Goal: Task Accomplishment & Management: Use online tool/utility

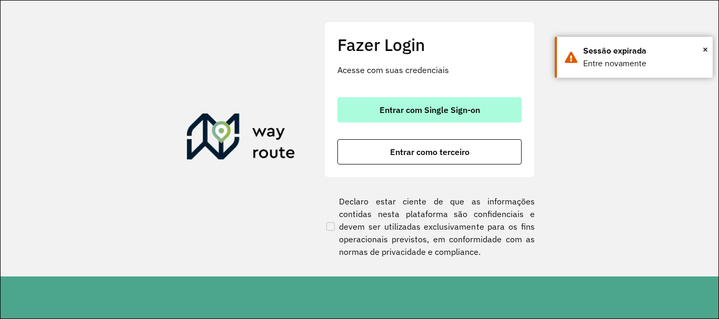
click at [410, 103] on button "Entrar com Single Sign-on" at bounding box center [429, 109] width 184 height 25
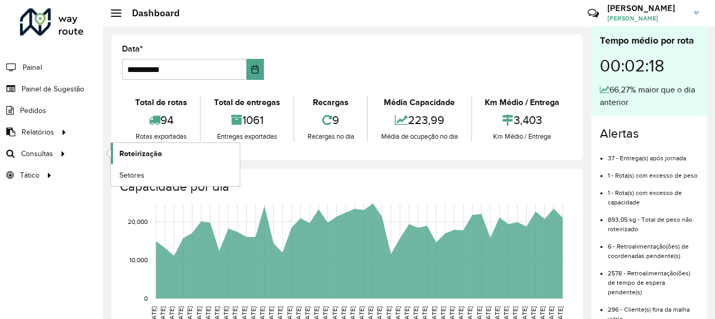
click at [125, 157] on span "Roteirização" at bounding box center [140, 153] width 43 height 11
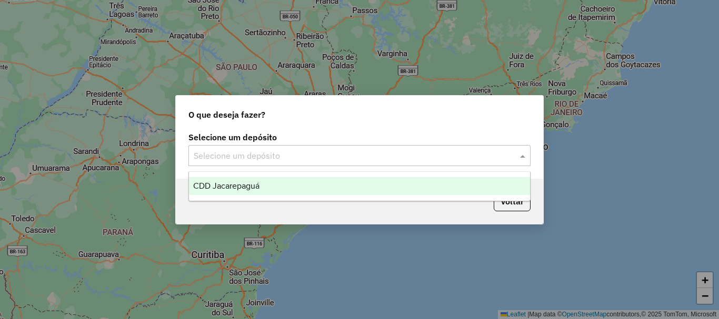
click at [250, 148] on div "Selecione um depósito" at bounding box center [359, 155] width 342 height 21
click at [252, 182] on span "CDD Jacarepaguá" at bounding box center [226, 185] width 66 height 9
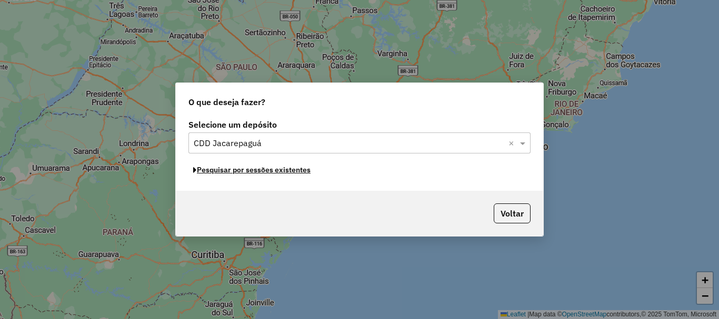
click at [262, 172] on button "Pesquisar por sessões existentes" at bounding box center [251, 170] width 127 height 16
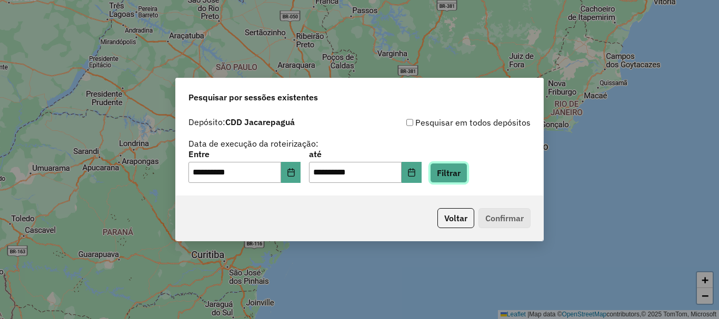
click at [452, 172] on button "Filtrar" at bounding box center [448, 173] width 37 height 20
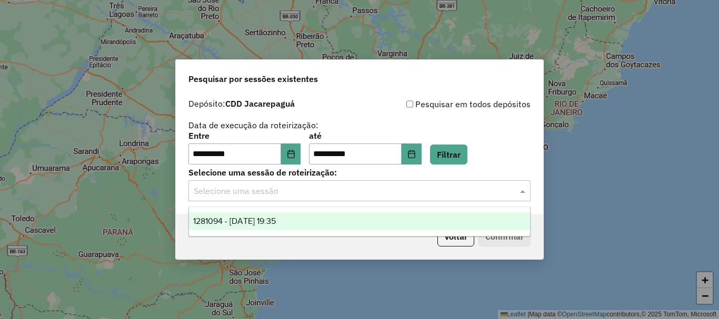
click at [316, 201] on div "Selecione uma sessão" at bounding box center [359, 190] width 342 height 21
click at [276, 217] on span "1281094 - 23/09/2025 19:35" at bounding box center [234, 221] width 83 height 9
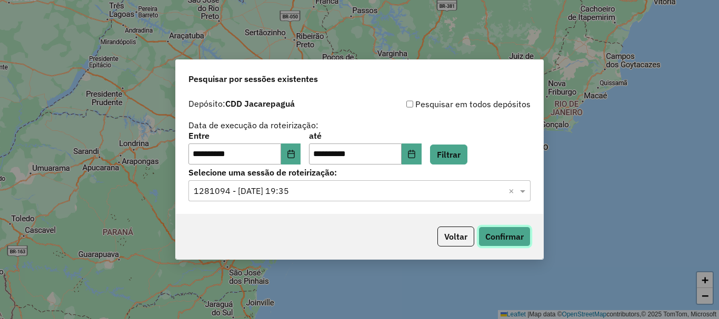
click at [502, 236] on button "Confirmar" at bounding box center [504, 237] width 52 height 20
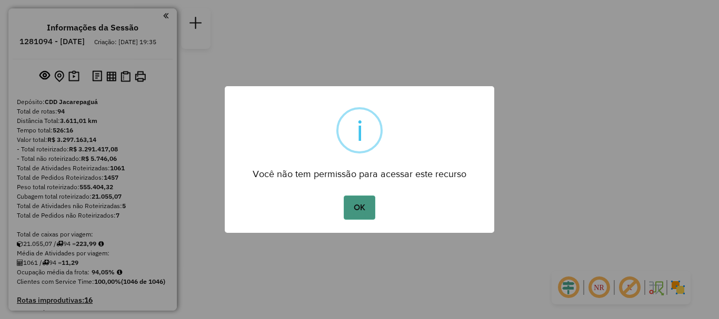
click at [368, 216] on button "OK" at bounding box center [358, 208] width 31 height 24
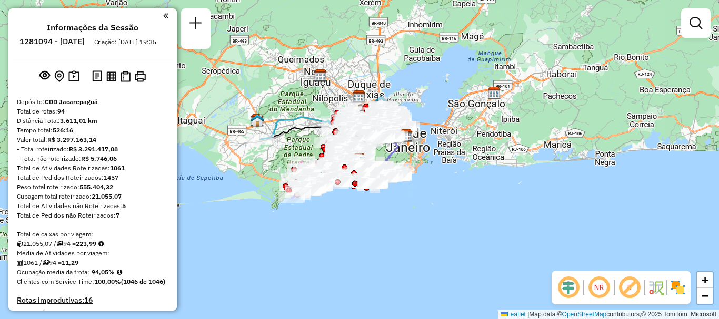
scroll to position [4638, 0]
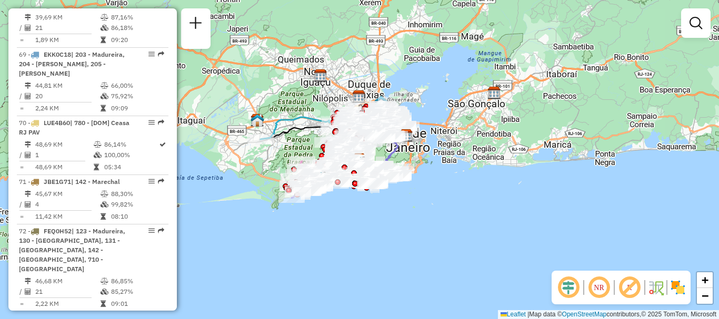
select select "**********"
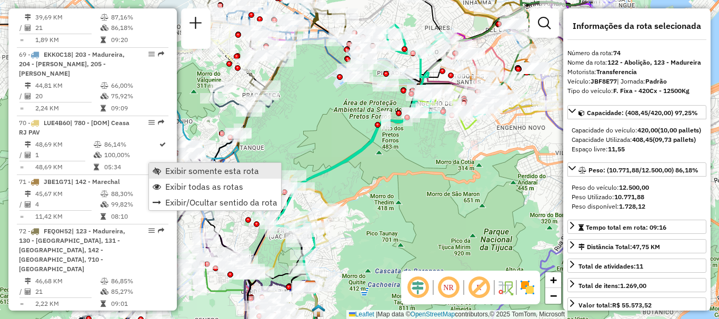
click at [167, 171] on span "Exibir somente esta rota" at bounding box center [212, 171] width 94 height 8
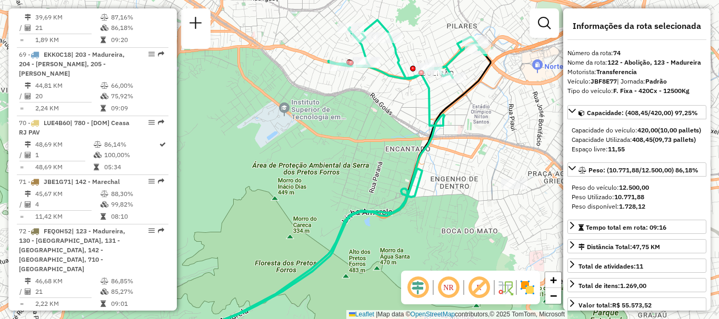
click at [100, 315] on span "| 201 - Cascadura" at bounding box center [98, 319] width 53 height 8
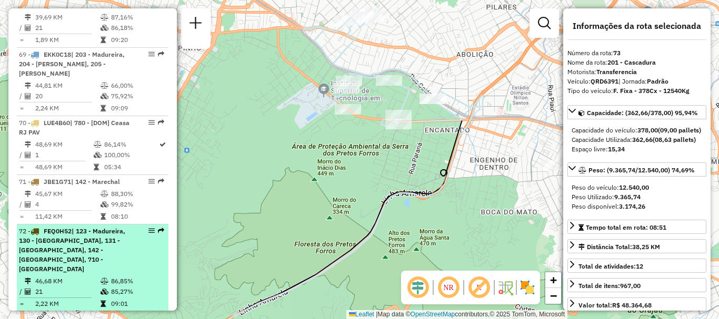
click at [119, 227] on span "| 123 - Madureira, 130 - Calvalcanti, 131 - Vicente de Carvalho, 142 - Marechal…" at bounding box center [72, 250] width 106 height 46
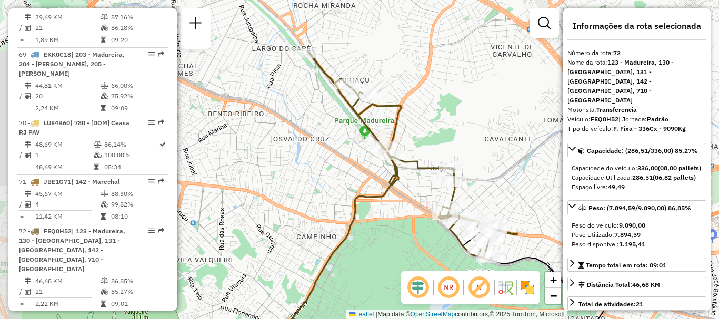
drag, startPoint x: 356, startPoint y: 134, endPoint x: 398, endPoint y: 201, distance: 79.7
click at [398, 201] on div "Janela de atendimento Grade de atendimento Capacidade Transportadoras Veículos …" at bounding box center [359, 159] width 719 height 319
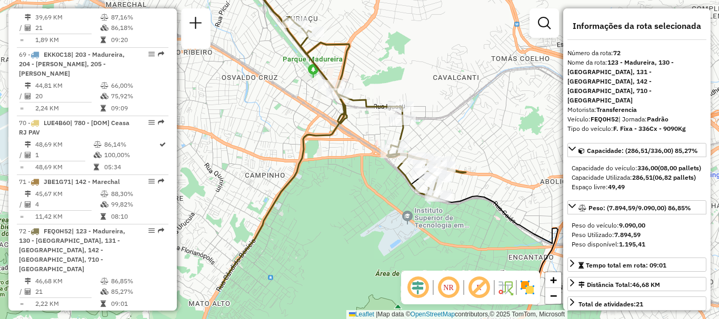
drag, startPoint x: 398, startPoint y: 201, endPoint x: 347, endPoint y: 140, distance: 80.3
click at [347, 140] on div "Janela de atendimento Grade de atendimento Capacidade Transportadoras Veículos …" at bounding box center [359, 159] width 719 height 319
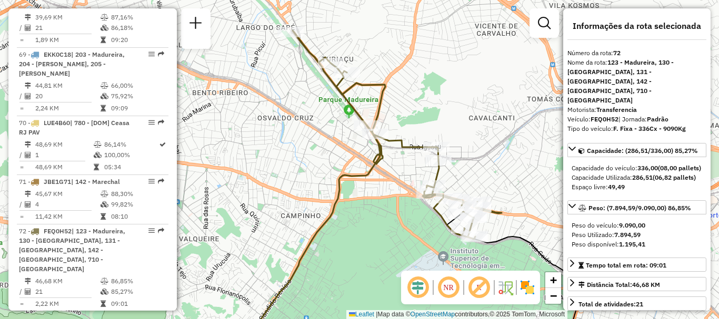
drag, startPoint x: 347, startPoint y: 140, endPoint x: 382, endPoint y: 180, distance: 54.0
click at [382, 180] on div "Janela de atendimento Grade de atendimento Capacidade Transportadoras Veículos …" at bounding box center [359, 159] width 719 height 319
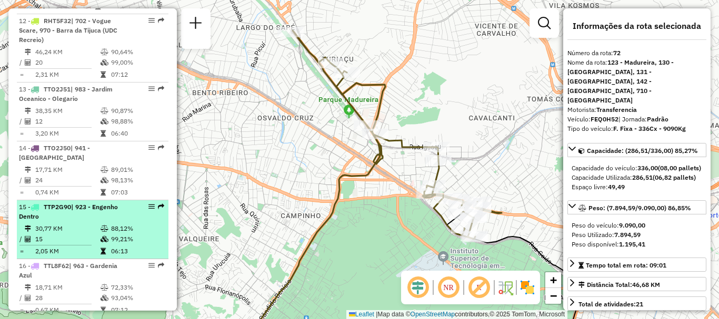
click at [80, 203] on div "15 - TTP2G90 | 923 - Engenho Dentro" at bounding box center [75, 212] width 112 height 19
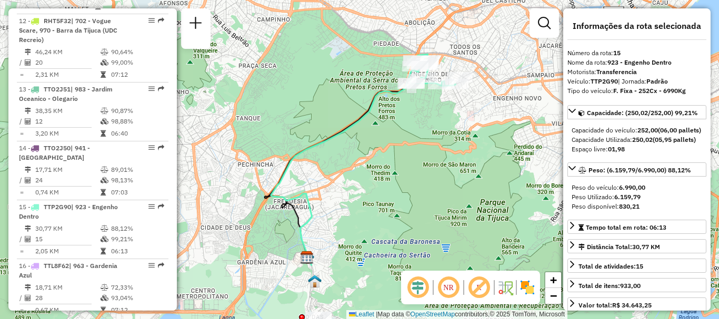
scroll to position [1480, 0]
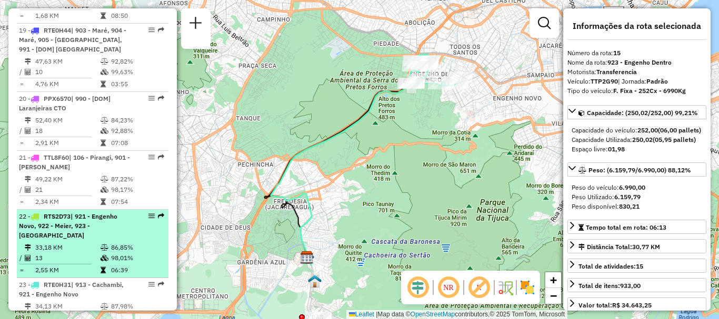
click at [45, 213] on span "| 921 - Engenho Novo, 922 - Meier, 923 - Engenho Dentro" at bounding box center [68, 226] width 98 height 27
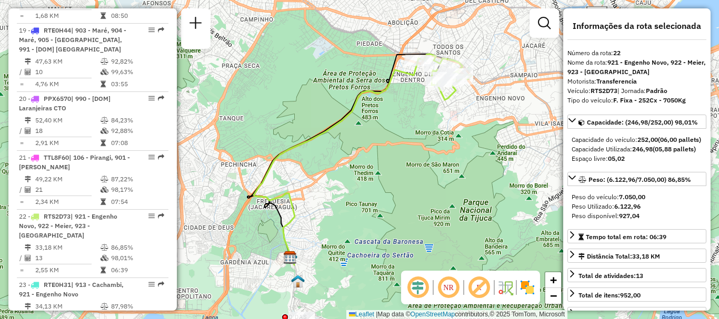
scroll to position [3071, 0]
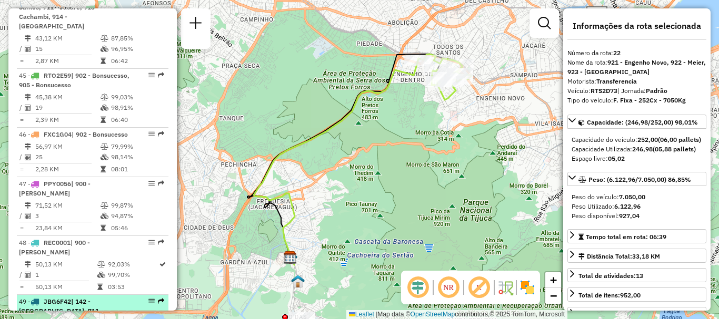
click at [121, 297] on div "49 - JBG6F42 | 142 - Marechal, 711 - Shopping Madureira, 930 - Madureira" at bounding box center [75, 316] width 112 height 38
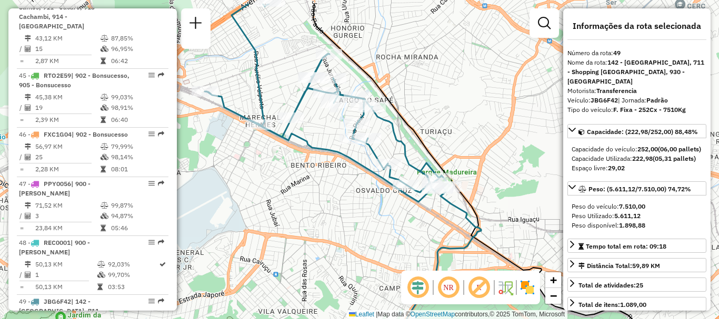
drag, startPoint x: 345, startPoint y: 98, endPoint x: 433, endPoint y: 134, distance: 95.3
click at [433, 134] on div "Janela de atendimento Grade de atendimento Capacidade Transportadoras Veículos …" at bounding box center [359, 159] width 719 height 319
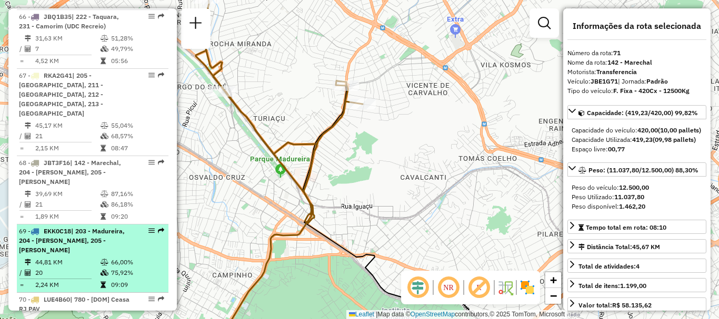
click at [128, 227] on div "69 - EKK0C18 | 203 - Madureira, 204 - Oswaldo Cruz, 205 - Bento Ribeiro" at bounding box center [92, 241] width 147 height 28
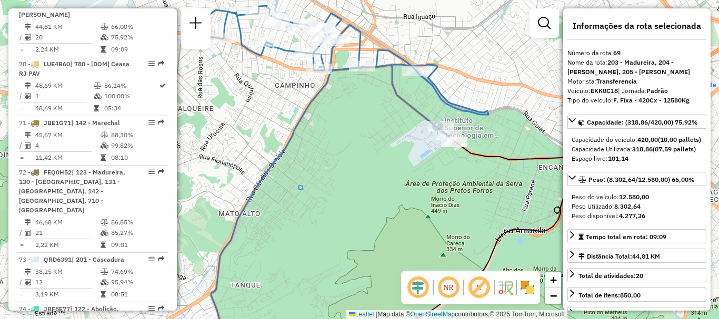
scroll to position [4266, 0]
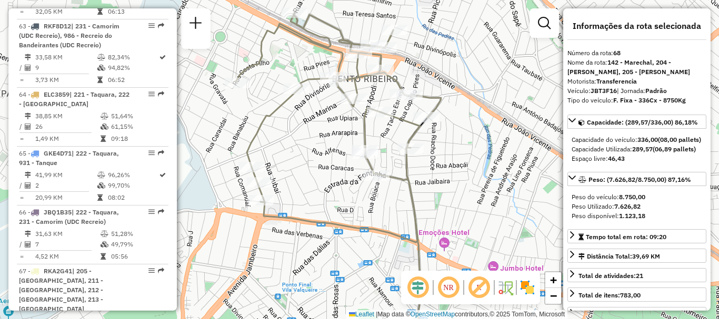
click at [440, 134] on div "Janela de atendimento Grade de atendimento Capacidade Transportadoras Veículos …" at bounding box center [359, 159] width 719 height 319
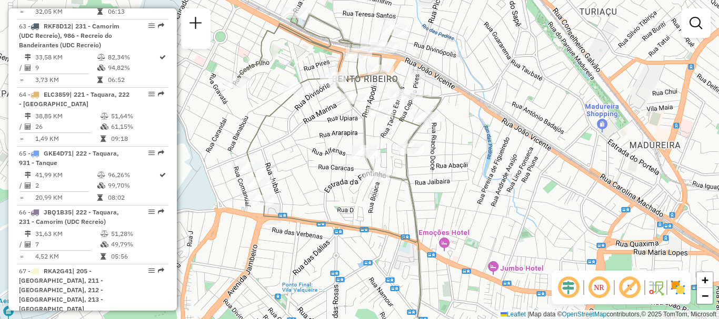
select select "**********"
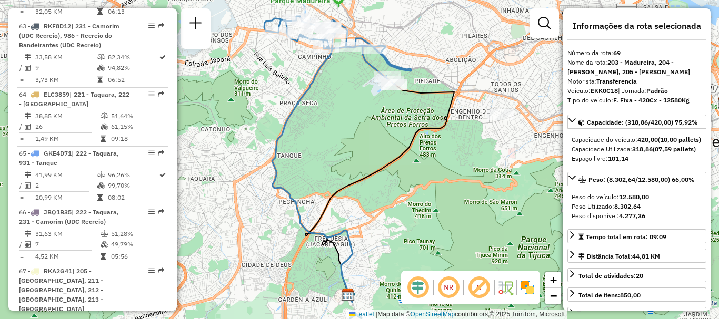
scroll to position [3071, 0]
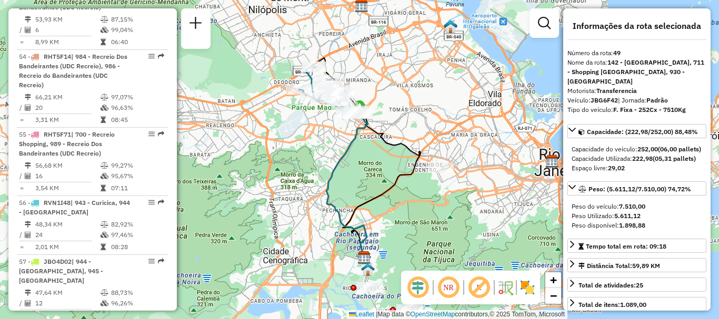
scroll to position [1607, 0]
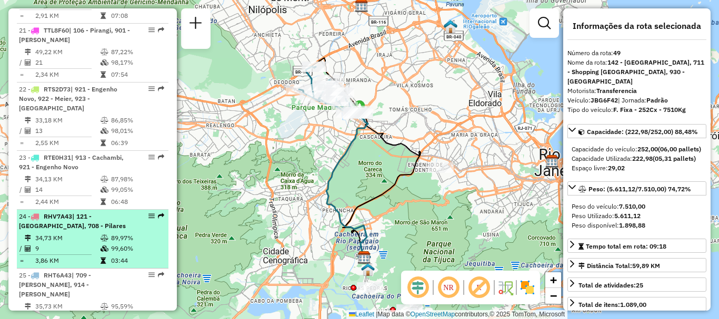
click at [96, 213] on span "| 121 - [GEOGRAPHIC_DATA], 708 - Pilares" at bounding box center [72, 221] width 107 height 17
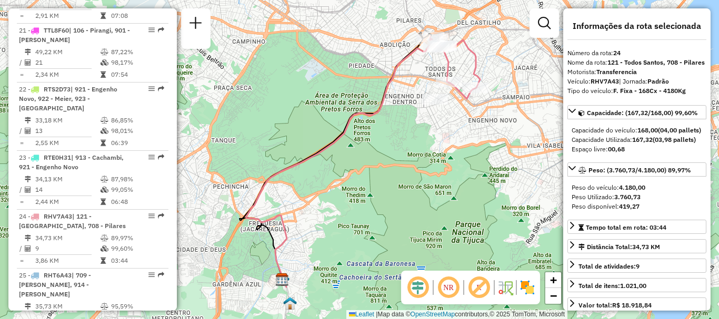
scroll to position [4197, 0]
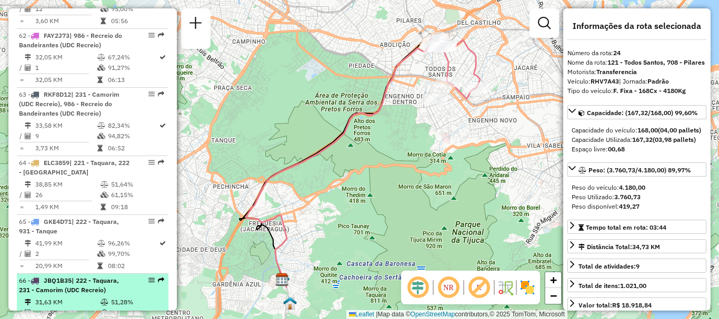
click at [81, 308] on td "7" at bounding box center [67, 313] width 65 height 11
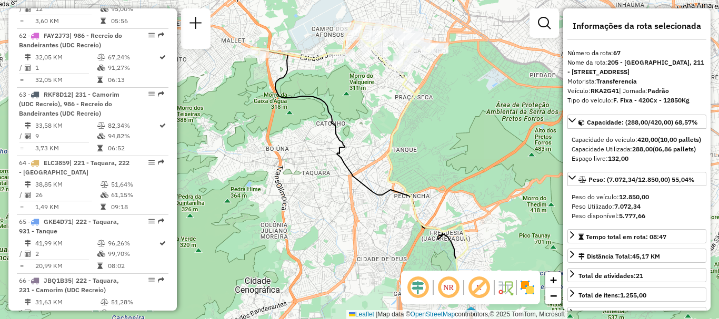
scroll to position [4638, 0]
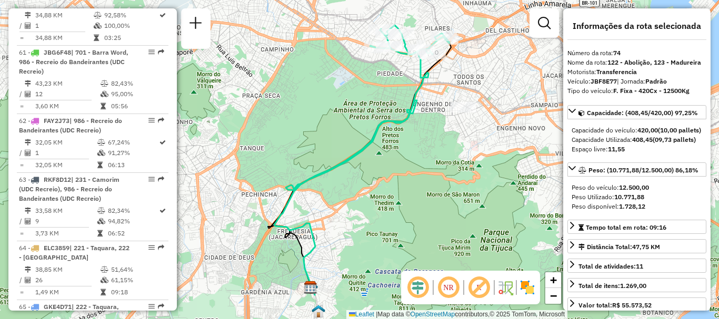
scroll to position [3902, 0]
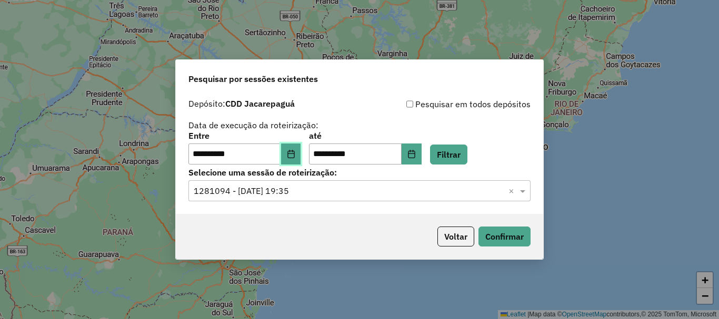
click at [301, 153] on button "Choose Date" at bounding box center [291, 154] width 20 height 21
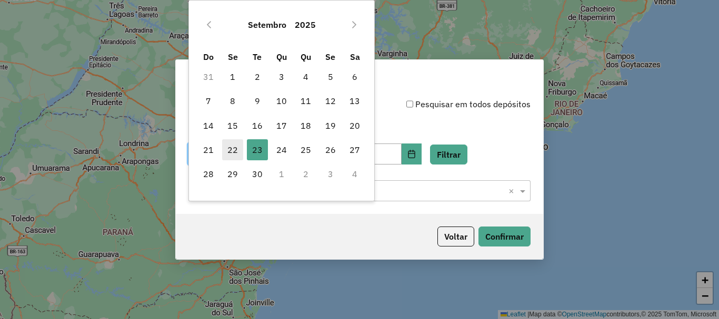
click at [237, 148] on span "22" at bounding box center [232, 149] width 21 height 21
type input "**********"
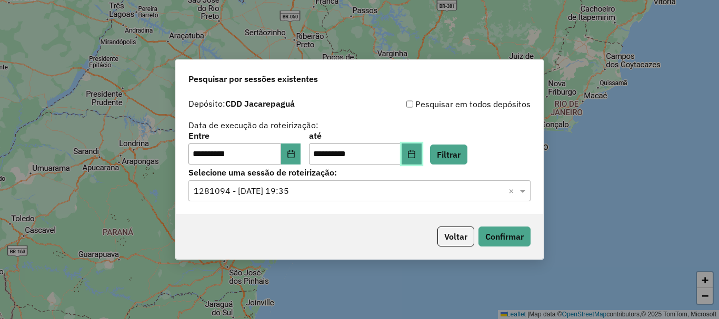
click at [421, 154] on button "Choose Date" at bounding box center [411, 154] width 20 height 21
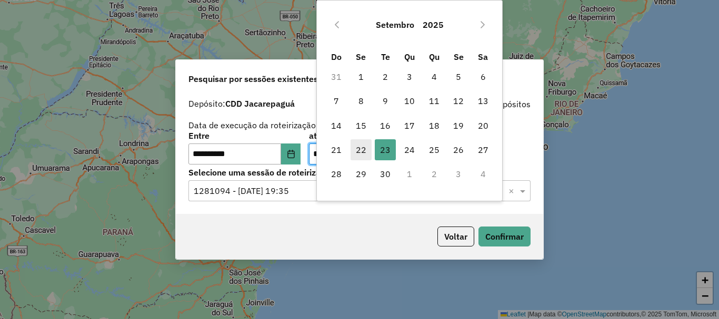
click at [367, 149] on span "22" at bounding box center [360, 149] width 21 height 21
type input "**********"
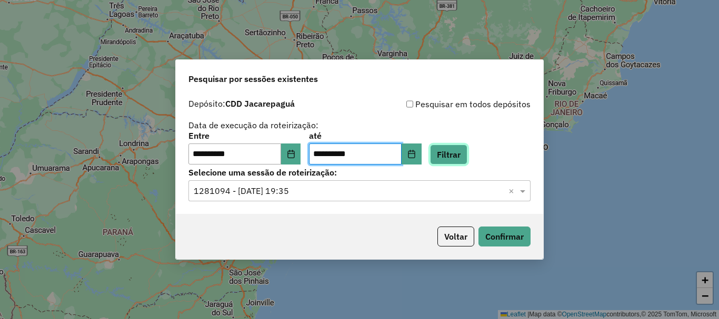
click at [458, 157] on button "Filtrar" at bounding box center [448, 155] width 37 height 20
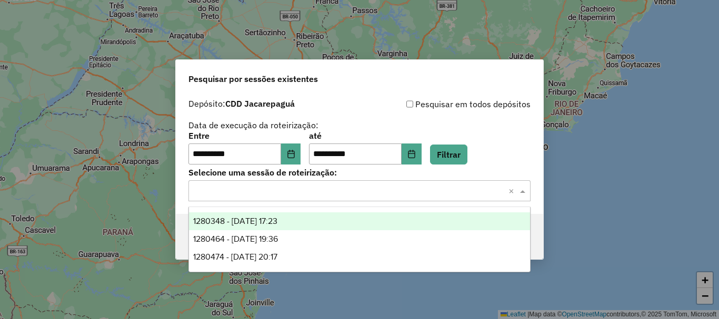
click at [454, 183] on div "Selecione uma sessão × ×" at bounding box center [359, 190] width 342 height 21
click at [272, 224] on span "1280348 - 22/09/2025 17:23" at bounding box center [235, 221] width 84 height 9
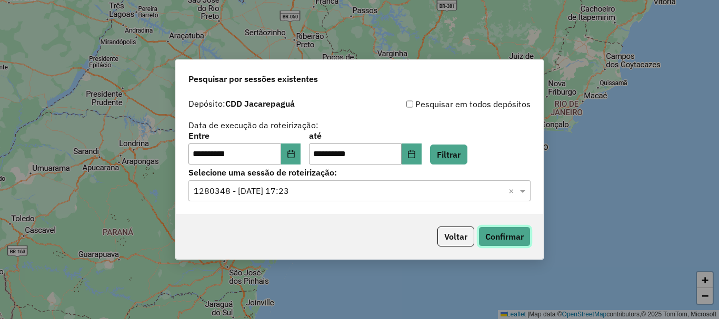
click at [495, 231] on button "Confirmar" at bounding box center [504, 237] width 52 height 20
click at [301, 153] on button "Choose Date" at bounding box center [291, 154] width 20 height 21
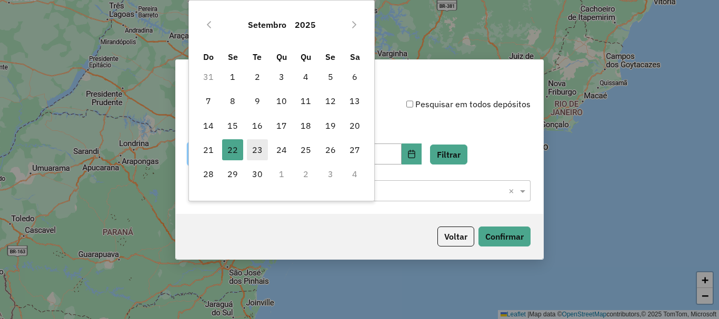
click at [264, 151] on span "23" at bounding box center [257, 149] width 21 height 21
type input "**********"
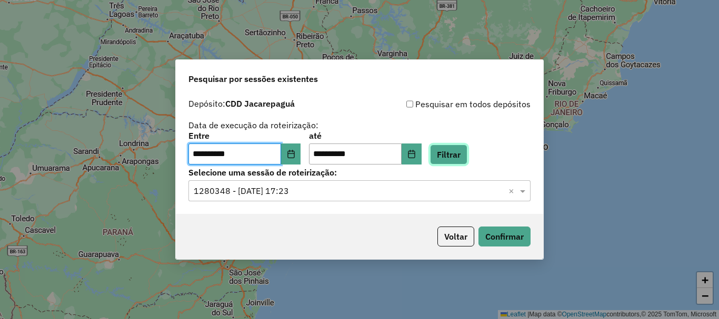
click at [451, 151] on button "Filtrar" at bounding box center [448, 155] width 37 height 20
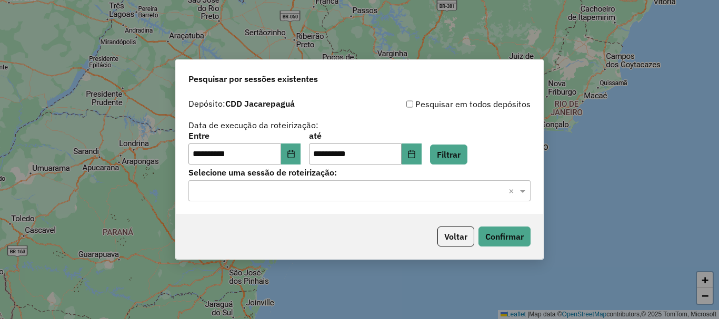
click at [402, 188] on input "text" at bounding box center [349, 191] width 310 height 13
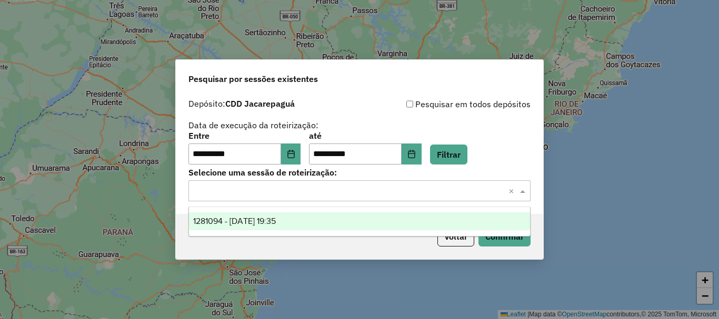
click at [380, 220] on div "1281094 - 23/09/2025 19:35" at bounding box center [359, 222] width 341 height 18
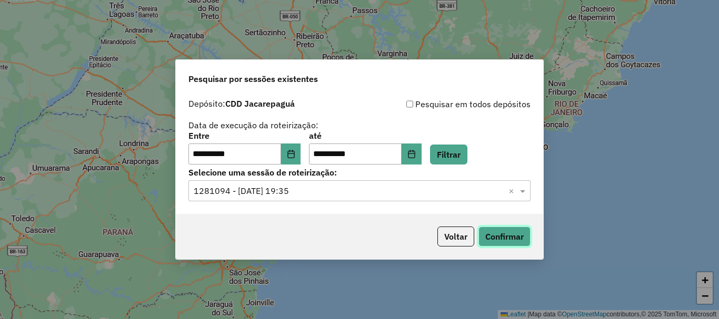
click at [508, 228] on button "Confirmar" at bounding box center [504, 237] width 52 height 20
click at [457, 152] on button "Filtrar" at bounding box center [448, 155] width 37 height 20
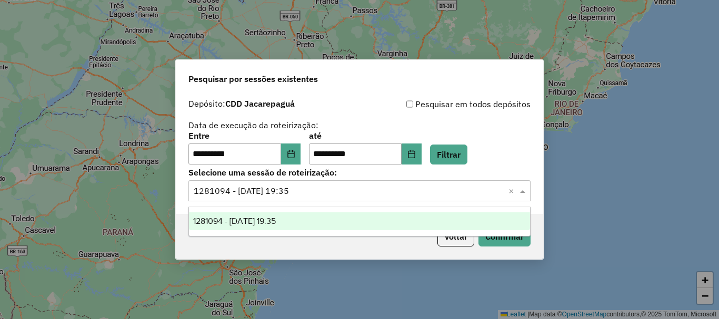
click at [442, 194] on input "text" at bounding box center [349, 191] width 310 height 13
click at [504, 244] on button "Confirmar" at bounding box center [504, 237] width 52 height 20
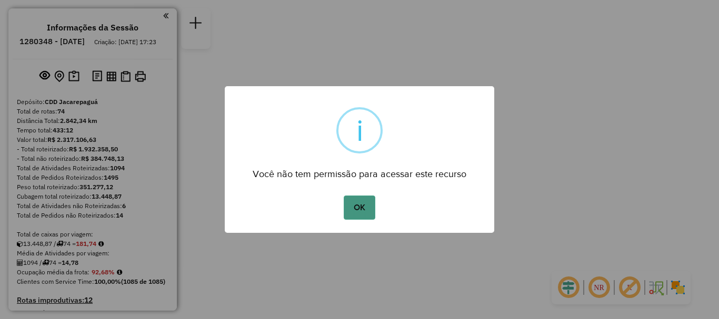
click at [363, 204] on button "OK" at bounding box center [358, 208] width 31 height 24
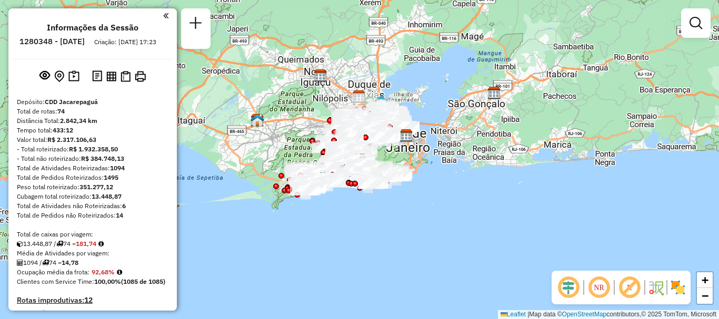
scroll to position [653, 0]
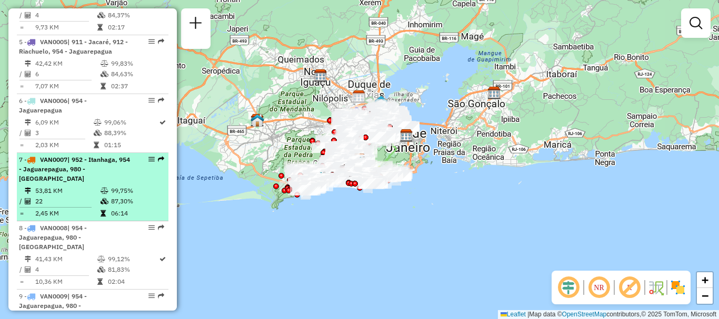
click at [148, 162] on em at bounding box center [151, 159] width 6 height 6
select select "**********"
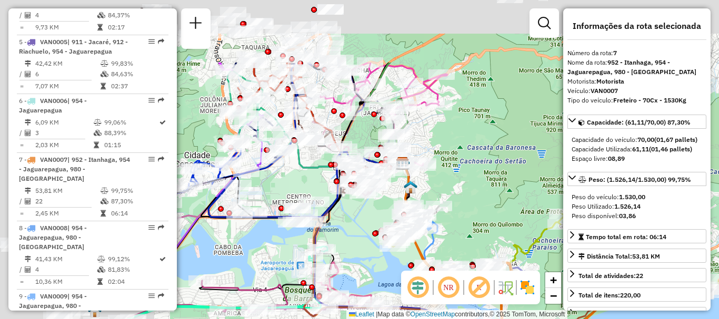
drag, startPoint x: 297, startPoint y: 140, endPoint x: 508, endPoint y: 231, distance: 229.2
click at [509, 242] on div "Janela de atendimento Grade de atendimento Capacidade Transportadoras Veículos …" at bounding box center [359, 159] width 719 height 319
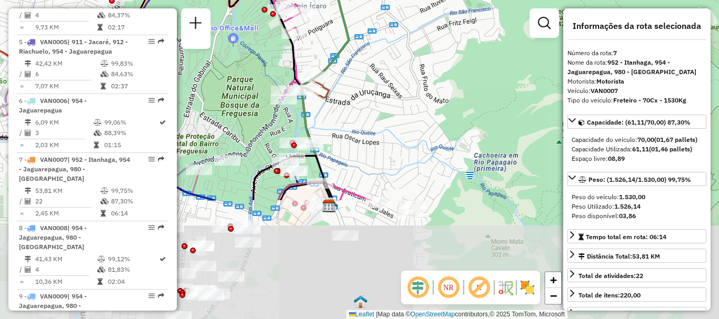
drag, startPoint x: 394, startPoint y: 161, endPoint x: 402, endPoint y: -11, distance: 172.2
click at [402, 0] on html "Aguarde... Pop-up bloqueado! Seu navegador bloqueou automáticamente a abertura …" at bounding box center [359, 159] width 719 height 319
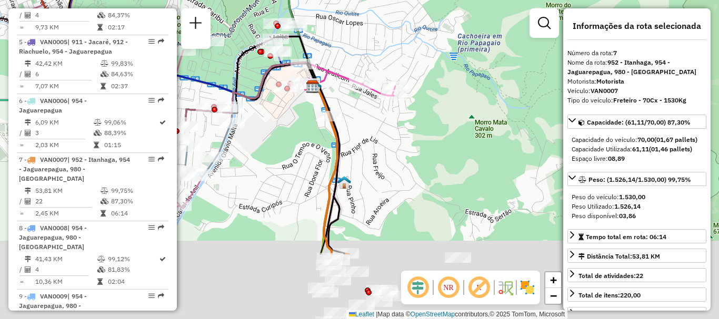
drag, startPoint x: 423, startPoint y: 174, endPoint x: 401, endPoint y: 27, distance: 148.5
click at [401, 31] on div "Janela de atendimento Grade de atendimento Capacidade Transportadoras Veículos …" at bounding box center [359, 159] width 719 height 319
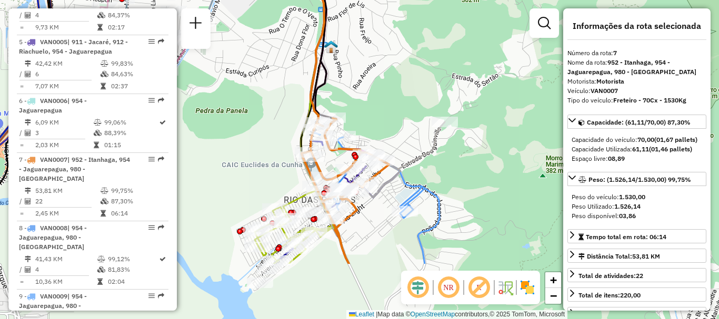
drag, startPoint x: 412, startPoint y: 181, endPoint x: 407, endPoint y: 80, distance: 101.1
click at [407, 80] on div "Janela de atendimento Grade de atendimento Capacidade Transportadoras Veículos …" at bounding box center [359, 159] width 719 height 319
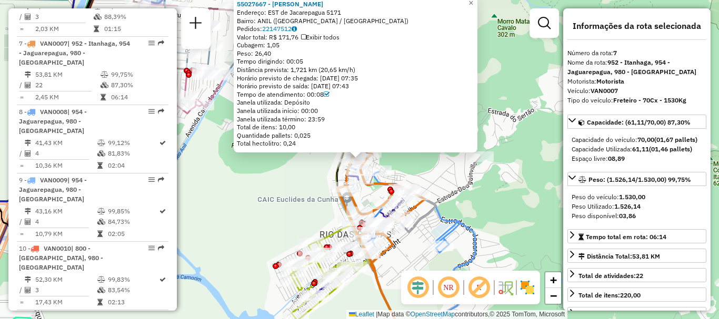
scroll to position [798, 0]
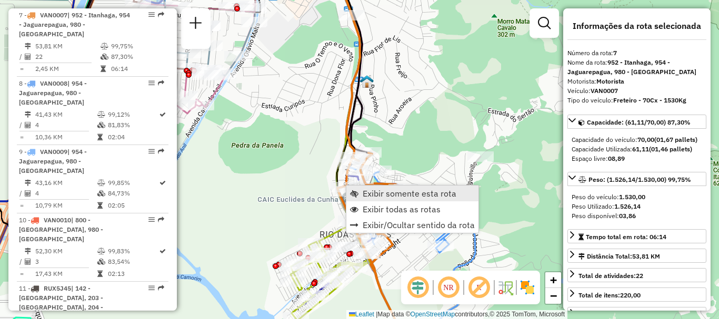
click at [362, 191] on link "Exibir somente esta rota" at bounding box center [412, 194] width 132 height 16
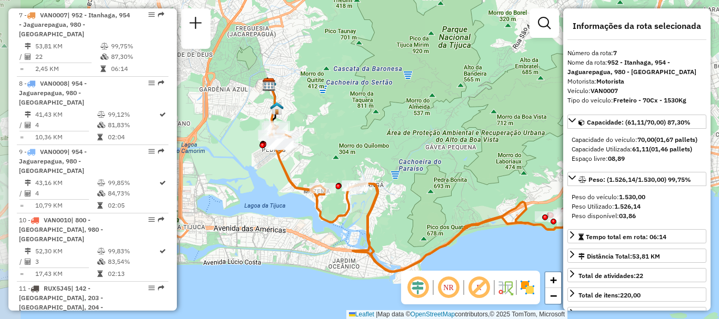
drag, startPoint x: 273, startPoint y: 143, endPoint x: 367, endPoint y: 170, distance: 98.0
click at [367, 170] on div "Janela de atendimento Grade de atendimento Capacidade Transportadoras Veículos …" at bounding box center [359, 159] width 719 height 319
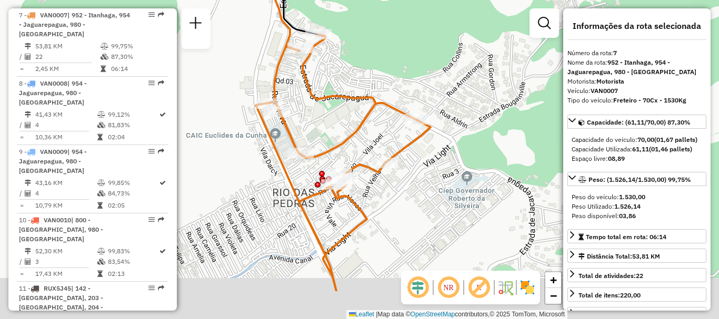
drag, startPoint x: 434, startPoint y: 259, endPoint x: 419, endPoint y: 195, distance: 65.4
click at [419, 195] on div "Janela de atendimento Grade de atendimento Capacidade Transportadoras Veículos …" at bounding box center [359, 159] width 719 height 319
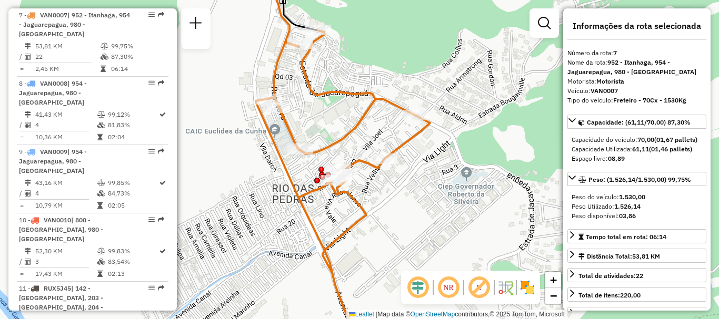
scroll to position [290, 0]
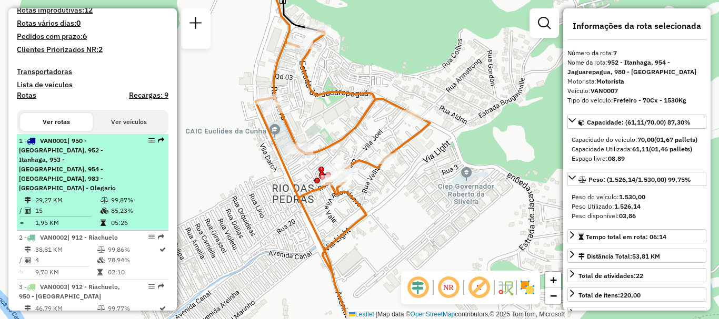
click at [149, 144] on em at bounding box center [151, 140] width 6 height 6
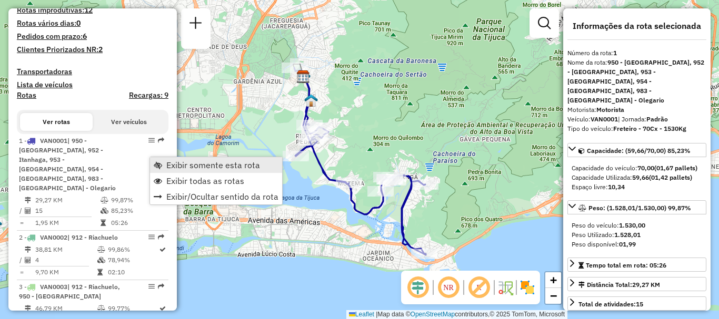
click at [194, 165] on span "Exibir somente esta rota" at bounding box center [213, 165] width 94 height 8
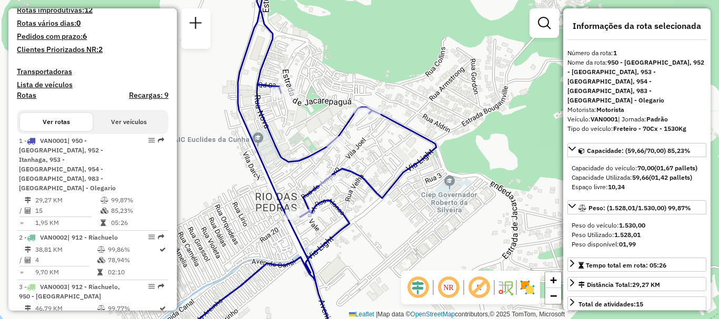
scroll to position [594, 0]
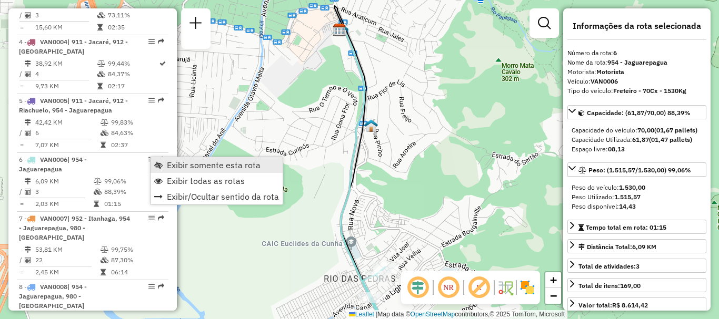
click at [170, 159] on link "Exibir somente esta rota" at bounding box center [216, 165] width 132 height 16
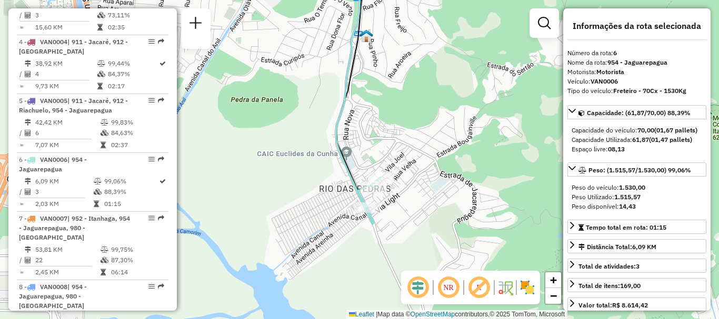
drag, startPoint x: 320, startPoint y: 228, endPoint x: 309, endPoint y: 133, distance: 95.9
click at [310, 138] on div "Janela de atendimento Grade de atendimento Capacidade Transportadoras Veículos …" at bounding box center [359, 159] width 719 height 319
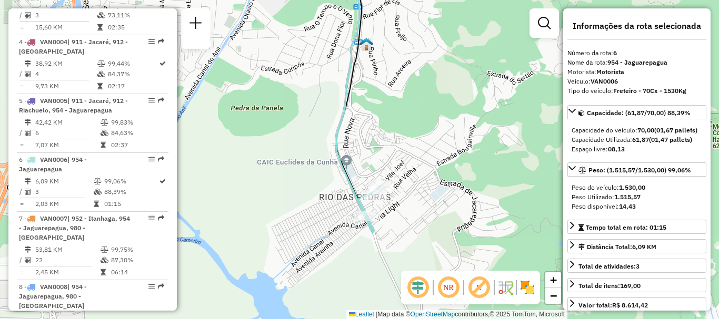
scroll to position [771, 0]
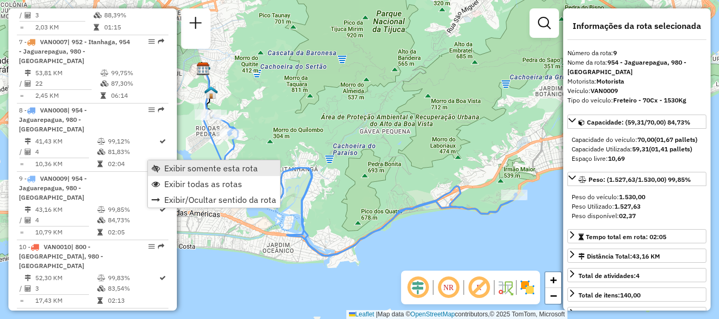
click at [163, 166] on link "Exibir somente esta rota" at bounding box center [214, 168] width 132 height 16
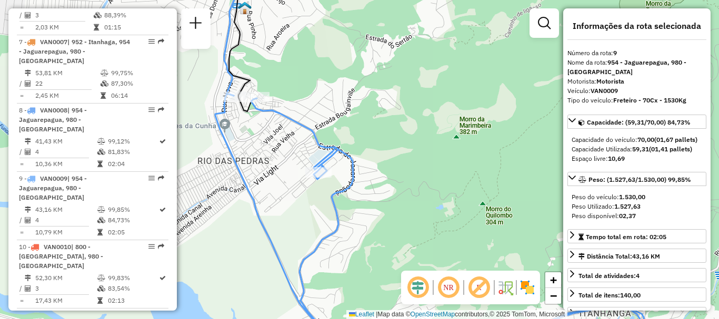
drag, startPoint x: 215, startPoint y: 121, endPoint x: 260, endPoint y: 121, distance: 45.2
click at [260, 121] on div "Janela de atendimento Grade de atendimento Capacidade Transportadoras Veículos …" at bounding box center [359, 159] width 719 height 319
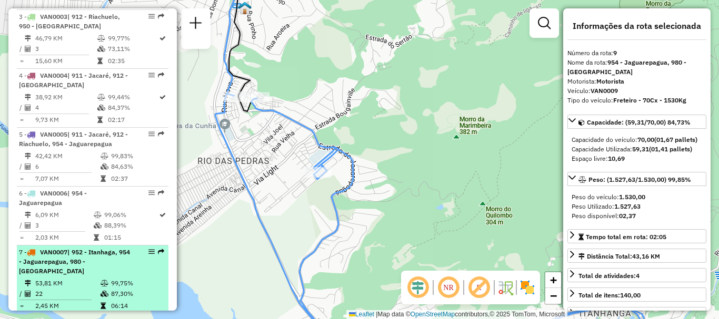
scroll to position [350, 0]
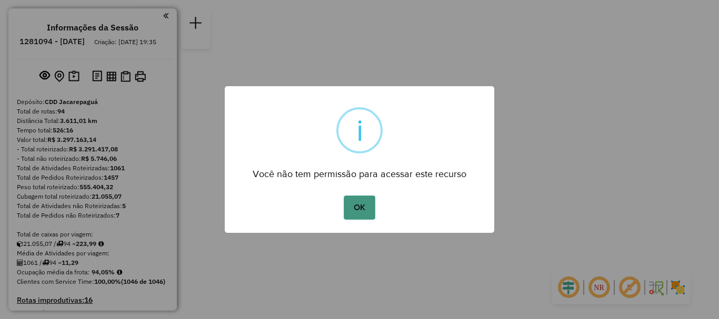
click at [364, 216] on button "OK" at bounding box center [358, 208] width 31 height 24
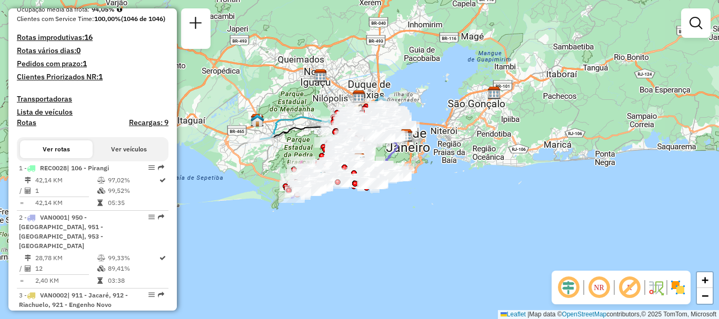
scroll to position [625, 0]
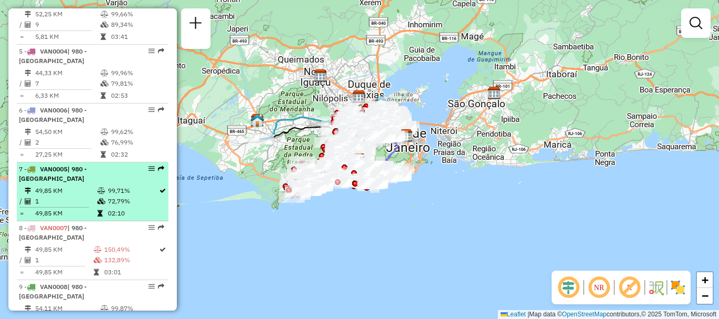
select select "**********"
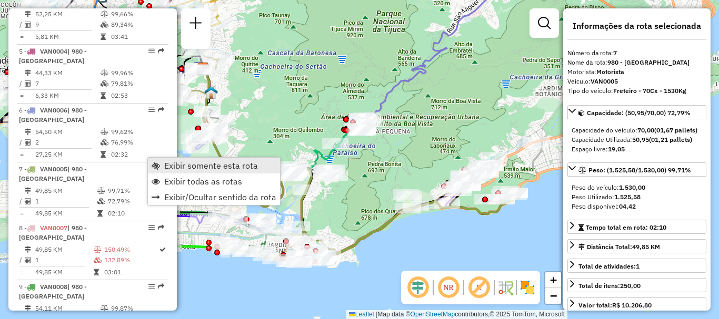
click at [163, 164] on link "Exibir somente esta rota" at bounding box center [214, 166] width 132 height 16
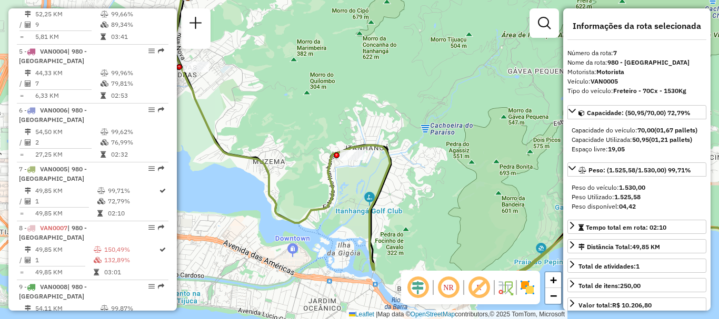
drag, startPoint x: 336, startPoint y: 176, endPoint x: 272, endPoint y: 22, distance: 166.5
click at [279, 33] on div "Janela de atendimento Grade de atendimento Capacidade Transportadoras Veículos …" at bounding box center [359, 159] width 719 height 319
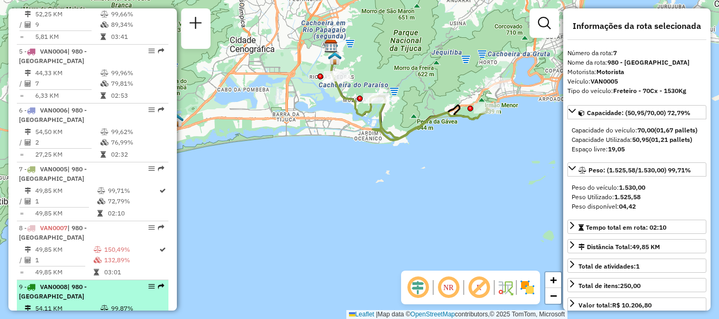
click at [148, 284] on em at bounding box center [151, 287] width 6 height 6
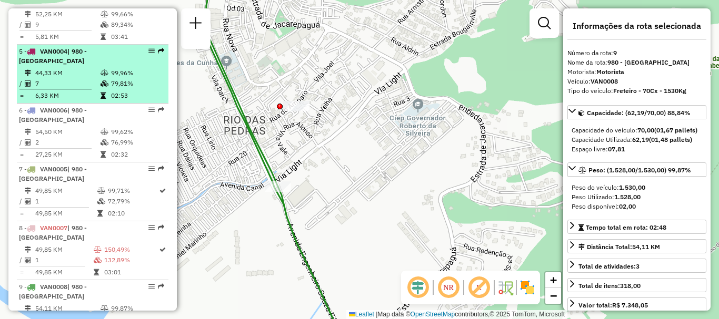
click at [148, 54] on em at bounding box center [151, 51] width 6 height 6
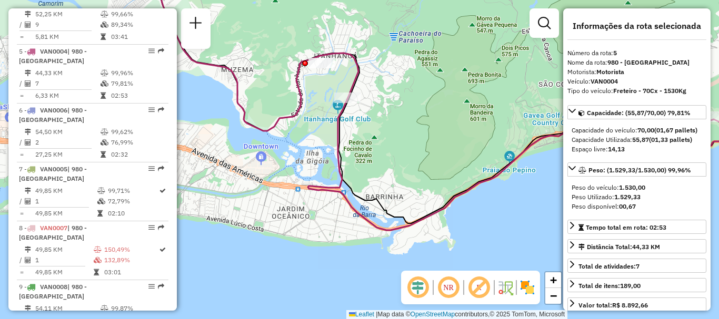
scroll to position [467, 0]
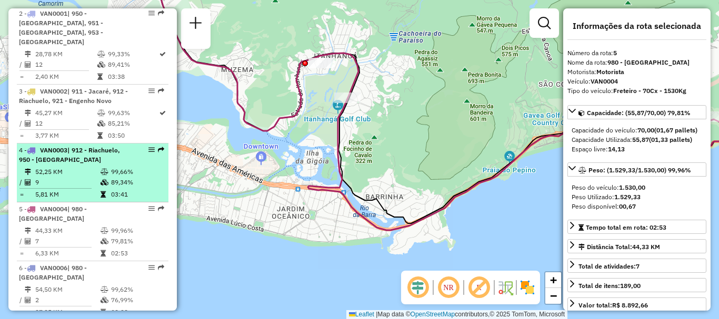
click at [148, 153] on em at bounding box center [151, 150] width 6 height 6
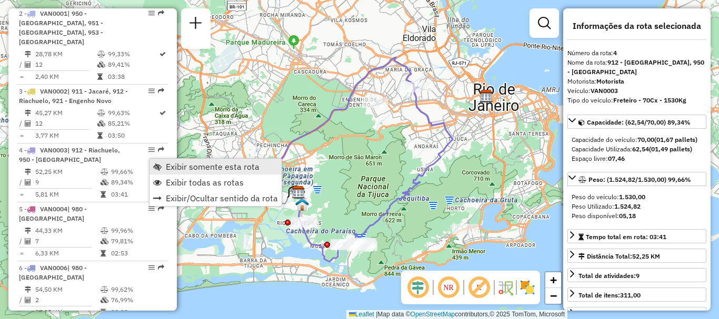
click at [194, 164] on span "Exibir somente esta rota" at bounding box center [213, 167] width 94 height 8
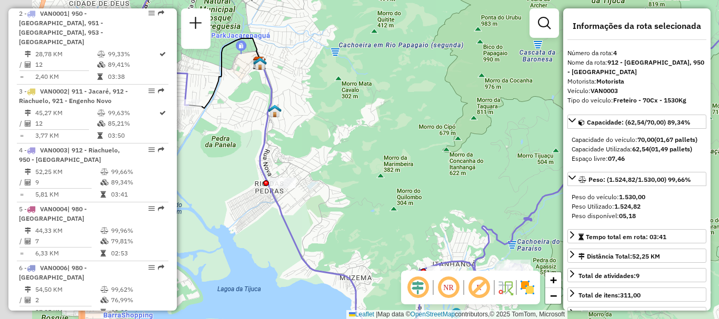
drag, startPoint x: 214, startPoint y: 180, endPoint x: 302, endPoint y: 193, distance: 89.2
click at [302, 193] on div "Janela de atendimento Grade de atendimento Capacidade Transportadoras Veículos …" at bounding box center [359, 159] width 719 height 319
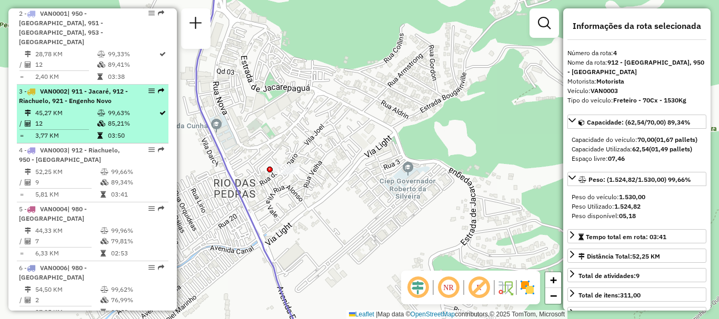
click at [148, 94] on em at bounding box center [151, 91] width 6 height 6
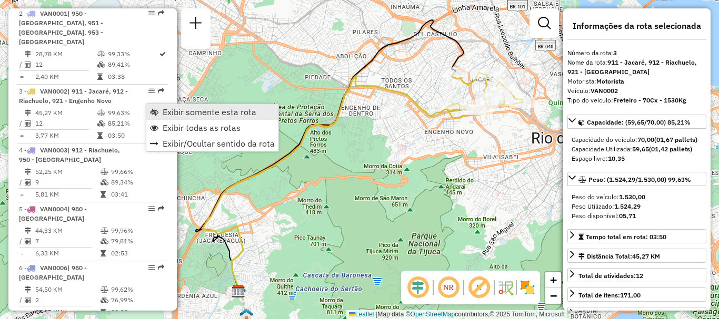
click at [164, 109] on span "Exibir somente esta rota" at bounding box center [210, 112] width 94 height 8
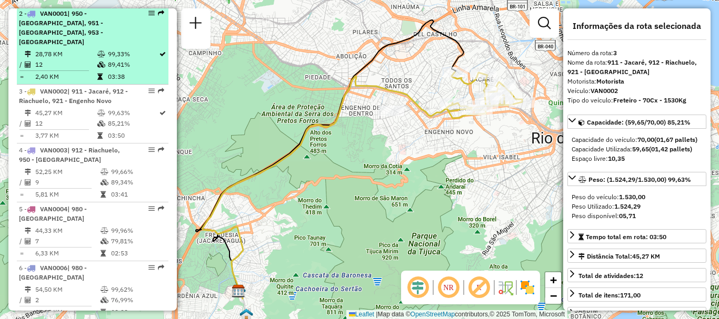
click at [148, 16] on em at bounding box center [151, 13] width 6 height 6
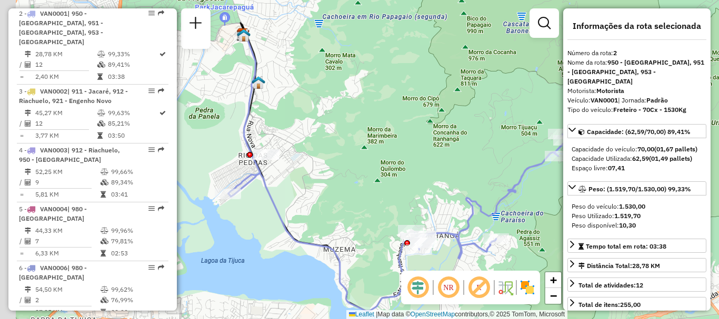
drag, startPoint x: 228, startPoint y: 79, endPoint x: 489, endPoint y: 139, distance: 268.3
click at [489, 139] on div "Janela de atendimento Grade de atendimento Capacidade Transportadoras Veículos …" at bounding box center [359, 159] width 719 height 319
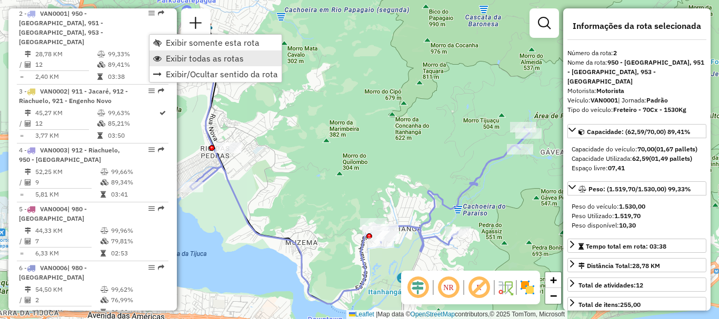
click at [203, 57] on span "Exibir todas as rotas" at bounding box center [205, 58] width 78 height 8
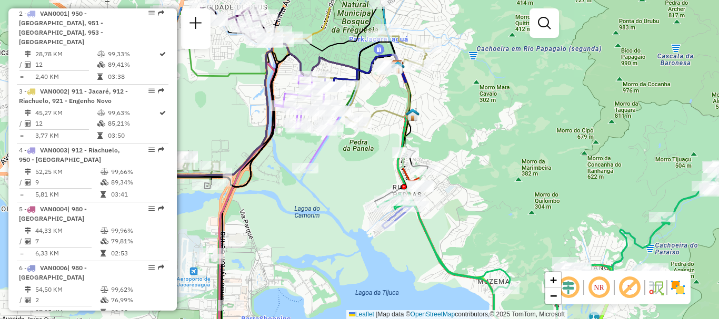
drag, startPoint x: 213, startPoint y: 61, endPoint x: 424, endPoint y: 106, distance: 216.1
click at [416, 103] on icon at bounding box center [373, 67] width 112 height 120
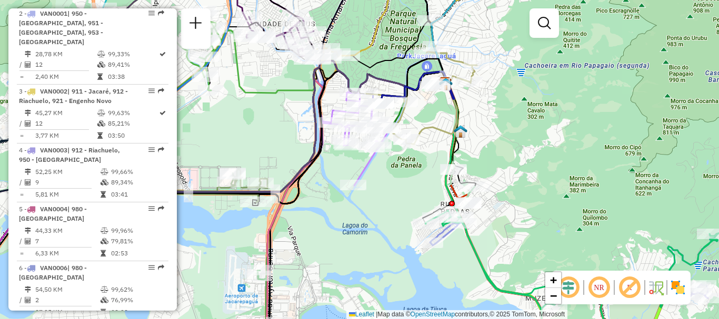
drag, startPoint x: 408, startPoint y: 108, endPoint x: 451, endPoint y: 124, distance: 45.6
click at [451, 124] on div "Janela de atendimento Grade de atendimento Capacidade Transportadoras Veículos …" at bounding box center [359, 159] width 719 height 319
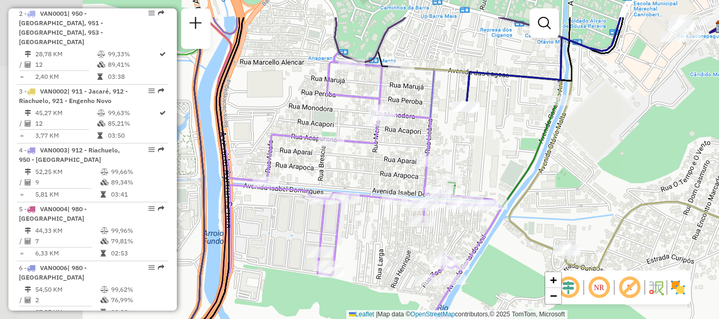
drag, startPoint x: 382, startPoint y: 116, endPoint x: 581, endPoint y: 165, distance: 204.9
click at [581, 165] on div "Janela de atendimento Grade de atendimento Capacidade Transportadoras Veículos …" at bounding box center [359, 159] width 719 height 319
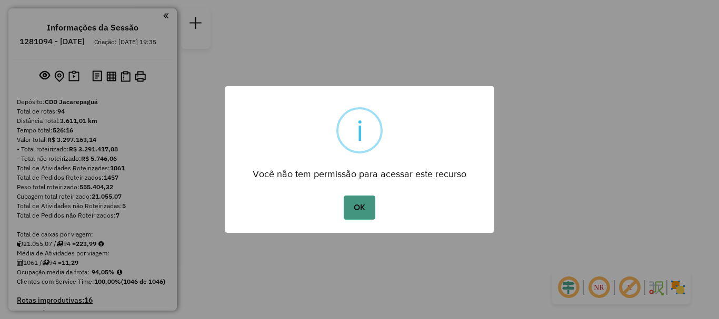
click at [350, 218] on button "OK" at bounding box center [358, 208] width 31 height 24
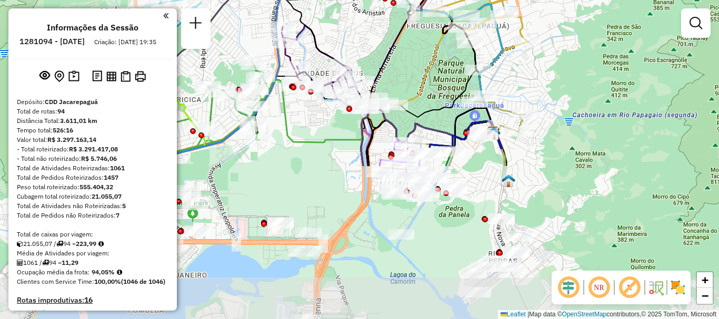
drag, startPoint x: 509, startPoint y: 266, endPoint x: 443, endPoint y: 73, distance: 203.8
click at [444, 75] on div "Janela de atendimento Grade de atendimento Capacidade Transportadoras Veículos …" at bounding box center [359, 159] width 719 height 319
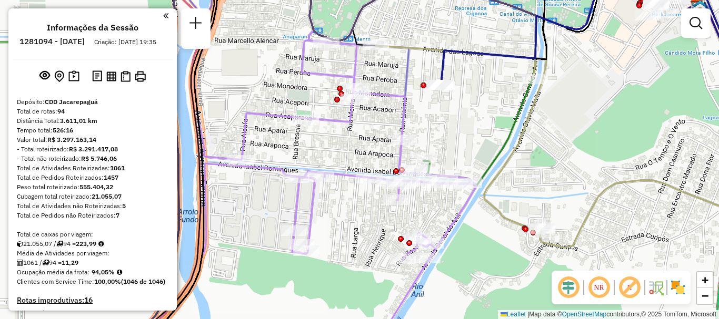
click at [163, 14] on em at bounding box center [165, 15] width 5 height 9
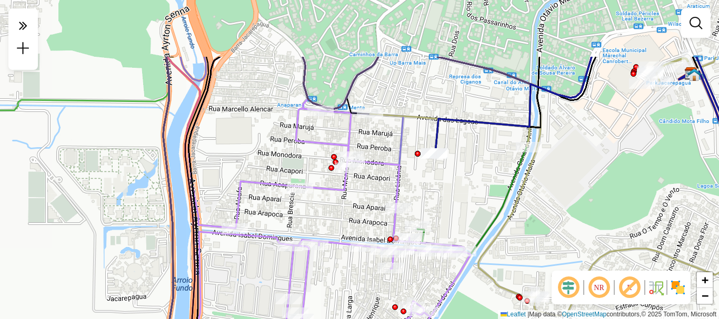
drag, startPoint x: 296, startPoint y: 54, endPoint x: 311, endPoint y: 143, distance: 90.1
click at [311, 143] on icon at bounding box center [329, 248] width 282 height 383
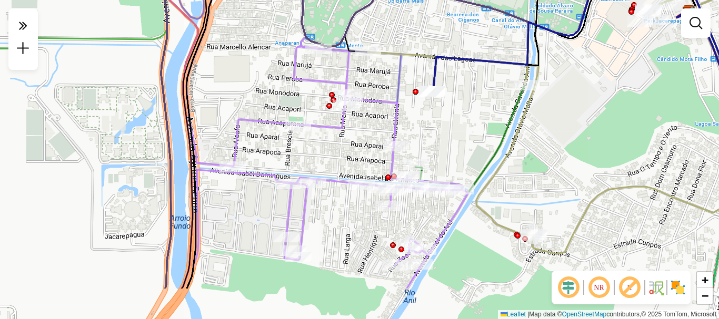
drag, startPoint x: 224, startPoint y: 157, endPoint x: 221, endPoint y: 94, distance: 62.6
click at [221, 94] on div "Janela de atendimento Grade de atendimento Capacidade Transportadoras Veículos …" at bounding box center [359, 159] width 719 height 319
